Goal: Information Seeking & Learning: Learn about a topic

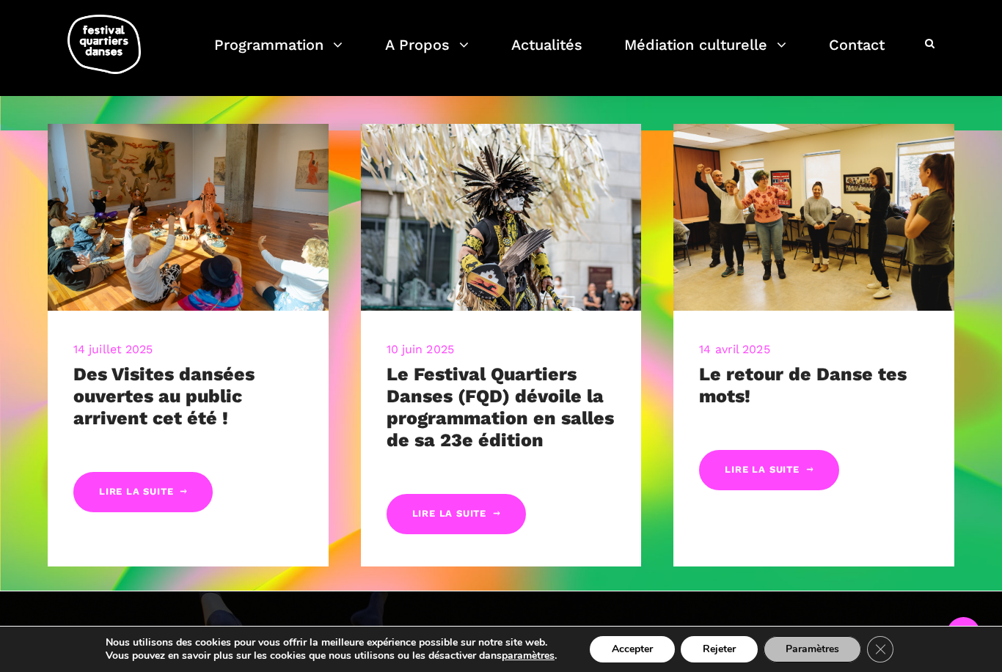
scroll to position [554, 0]
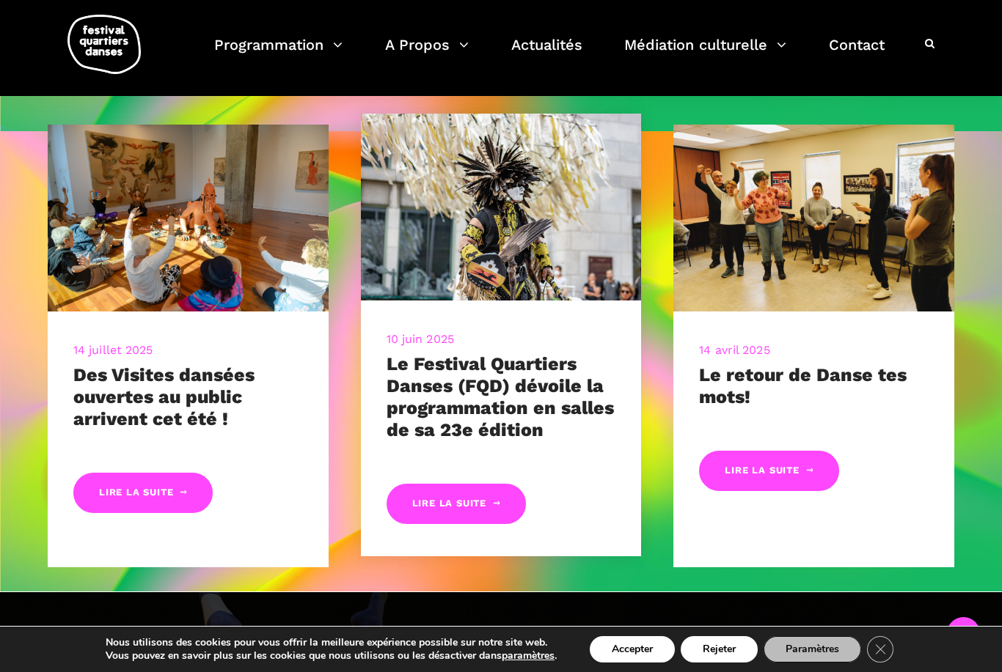
click at [465, 535] on div "10 juin 2025 Le Festival Quartiers Danses (FQD) dévoile la programmation en sal…" at bounding box center [501, 429] width 281 height 256
click at [457, 513] on link "Lire la suite" at bounding box center [455, 504] width 139 height 40
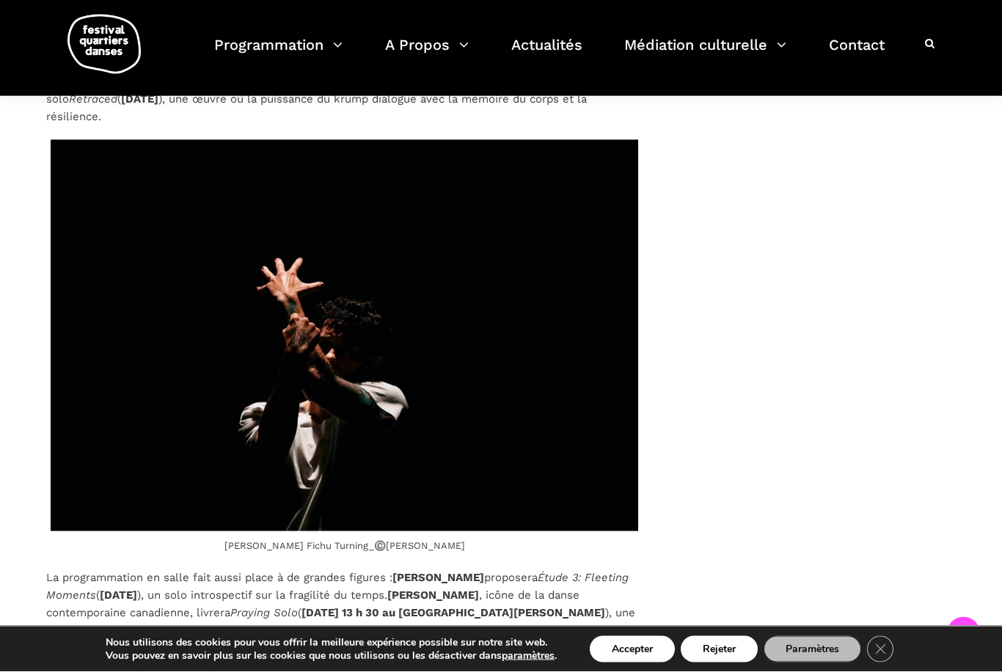
scroll to position [4272, 0]
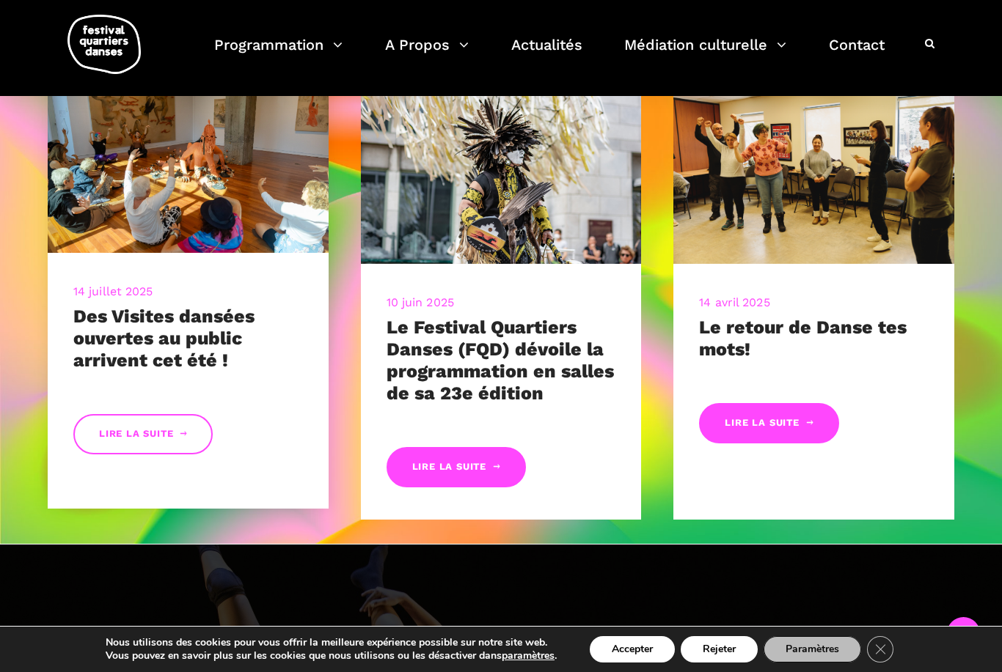
click at [117, 452] on link "Lire la suite" at bounding box center [142, 434] width 139 height 40
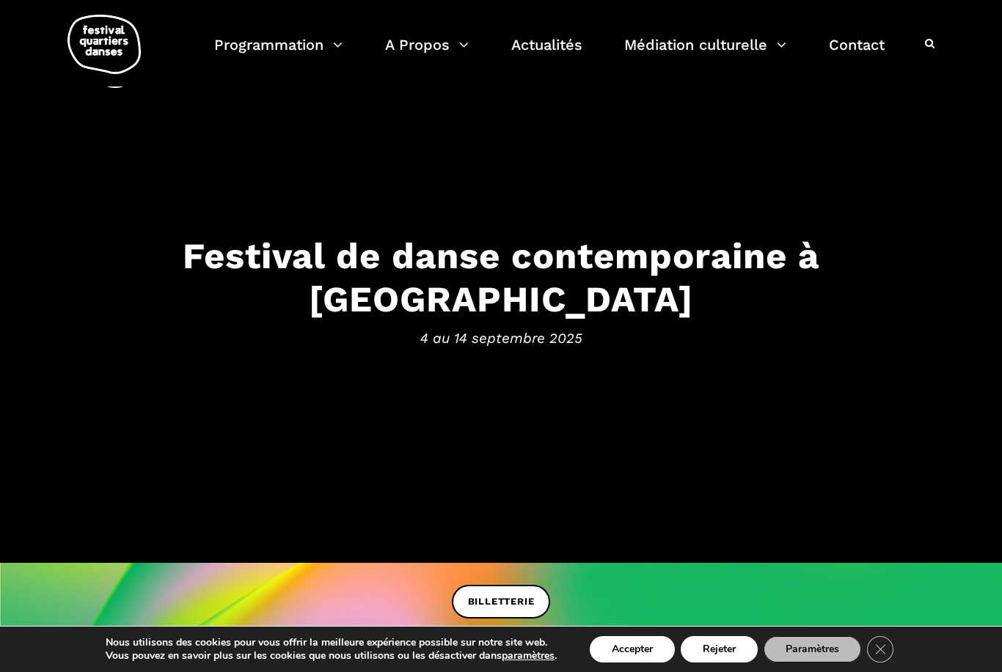
scroll to position [601, 0]
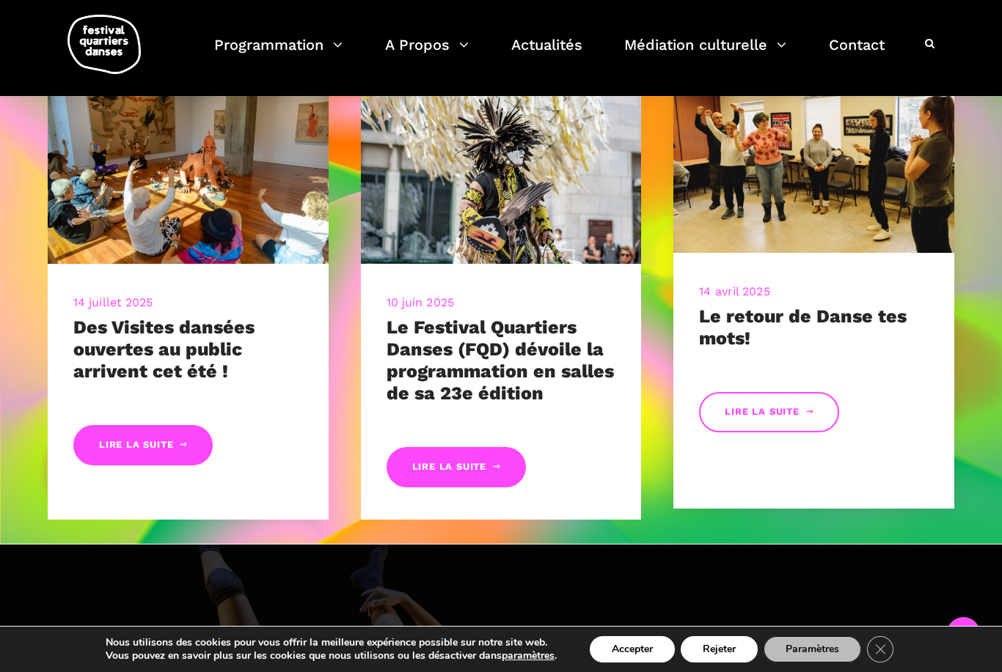
click at [741, 429] on link "Lire la suite" at bounding box center [768, 412] width 139 height 40
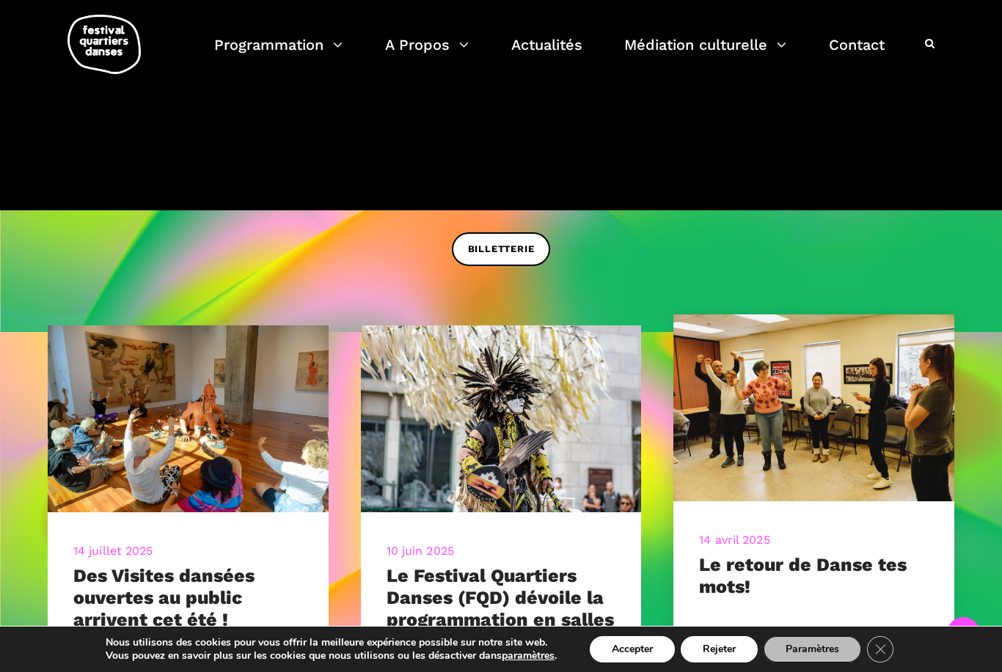
scroll to position [352, 0]
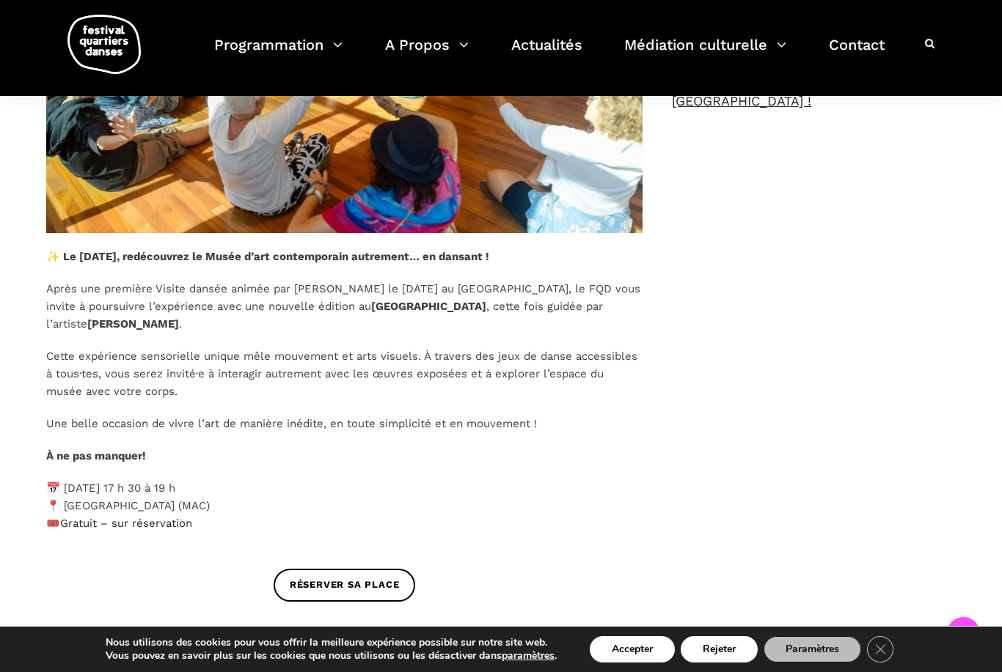
scroll to position [709, 0]
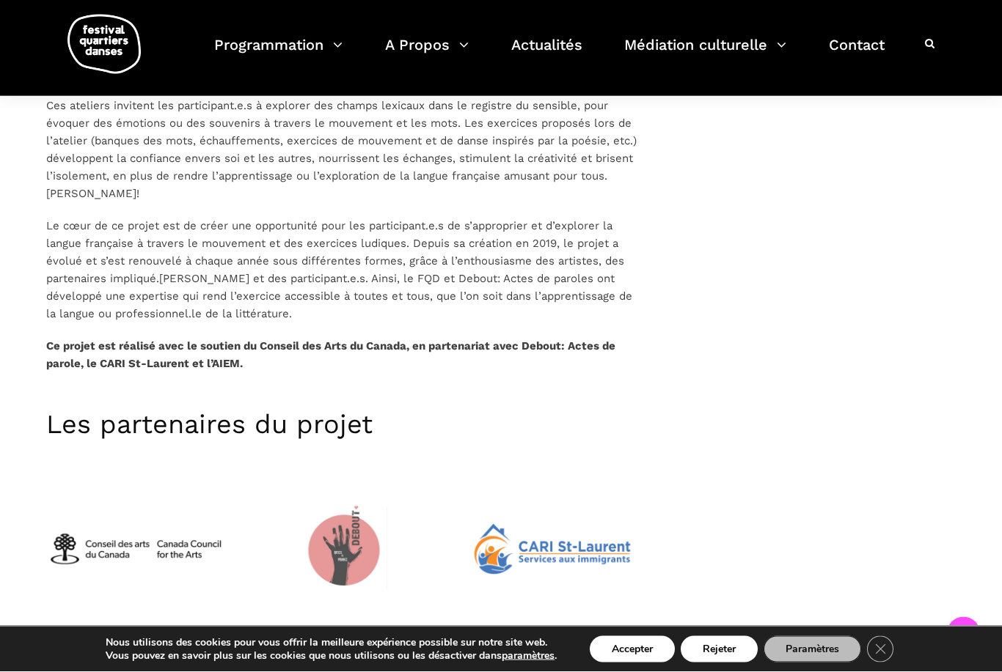
scroll to position [968, 0]
